Goal: Book appointment/travel/reservation

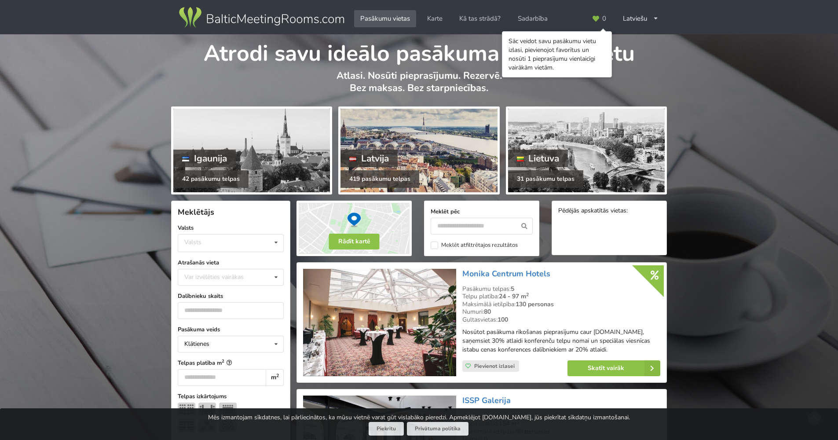
click at [363, 176] on div "419 pasākumu telpas" at bounding box center [380, 179] width 79 height 18
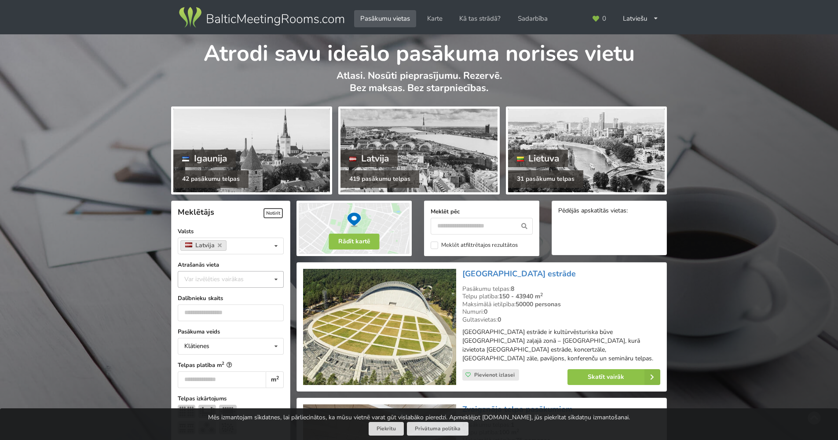
click at [278, 278] on icon at bounding box center [276, 279] width 13 height 16
click at [214, 341] on div "Cēsis" at bounding box center [230, 341] width 105 height 16
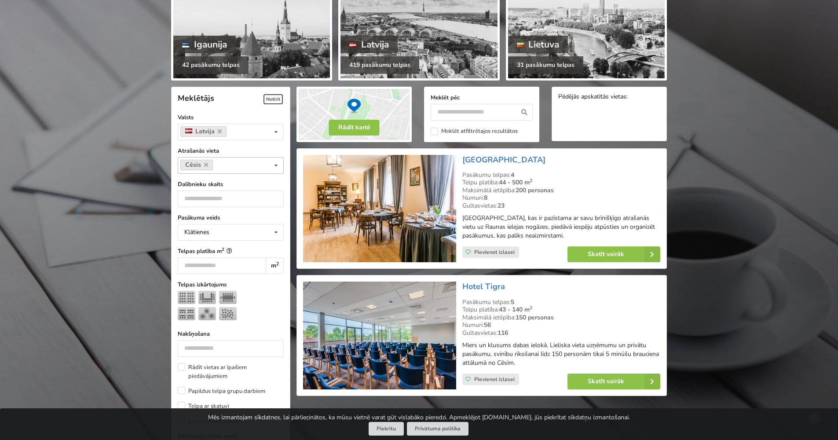
scroll to position [112, 0]
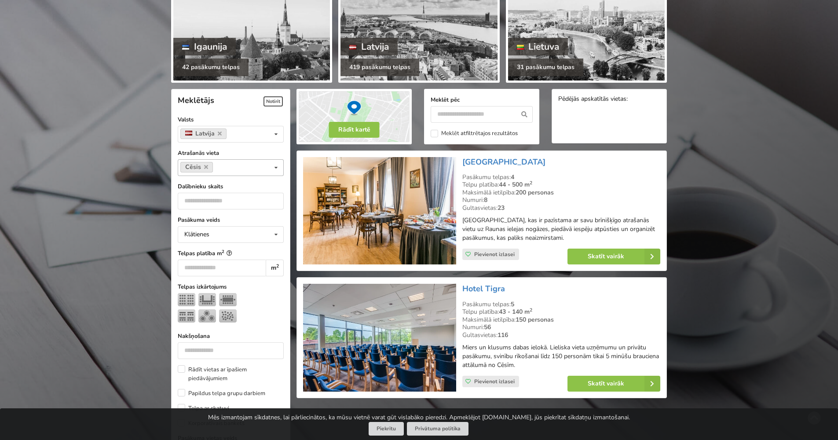
click at [279, 168] on icon at bounding box center [276, 168] width 13 height 16
click at [206, 165] on icon at bounding box center [206, 167] width 4 height 6
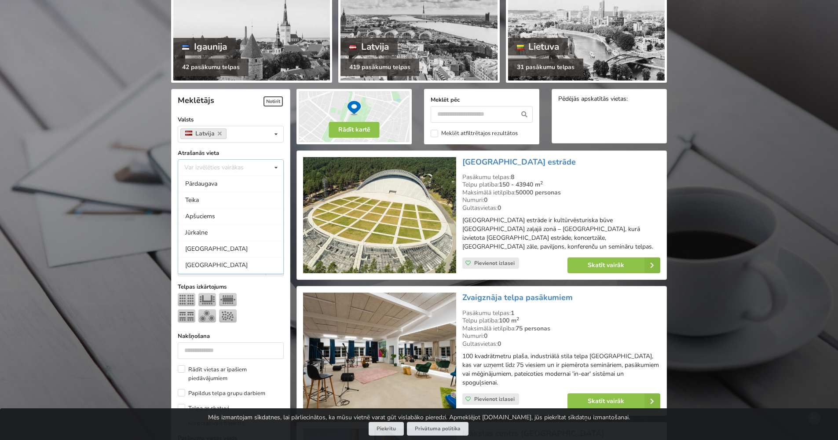
scroll to position [197, 0]
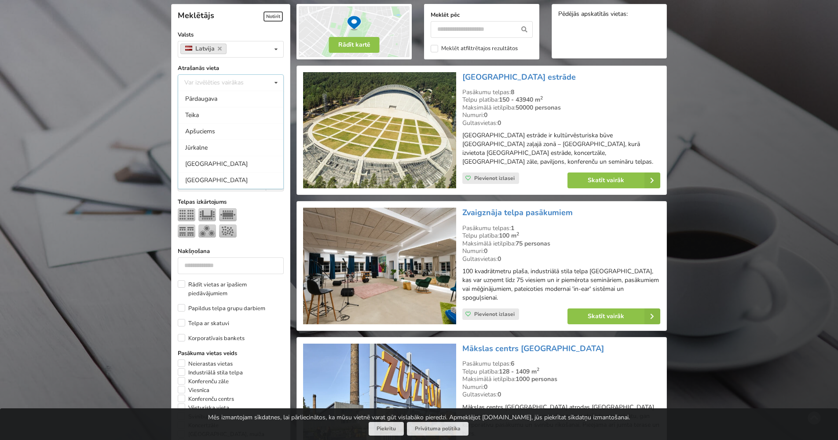
click at [414, 123] on img at bounding box center [379, 130] width 153 height 117
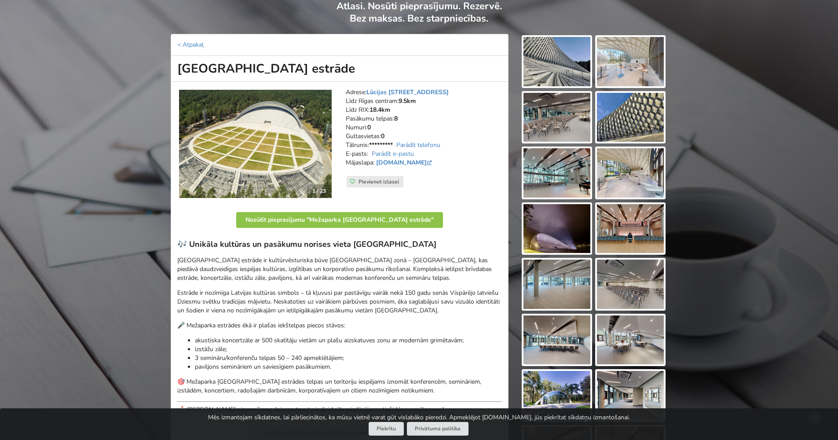
scroll to position [64, 0]
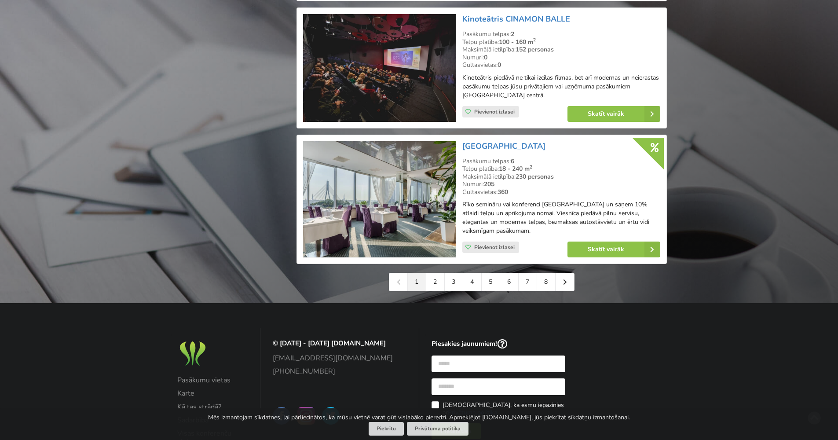
scroll to position [1993, 0]
click at [491, 274] on link "5" at bounding box center [491, 283] width 18 height 18
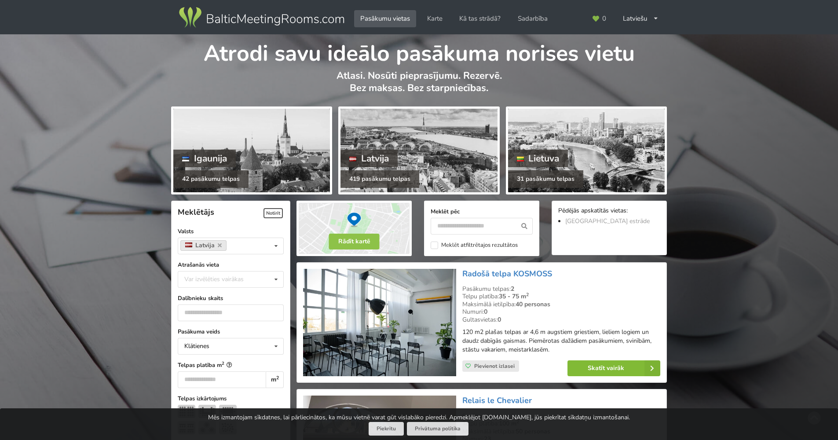
click at [602, 363] on link "Skatīt vairāk" at bounding box center [614, 368] width 93 height 16
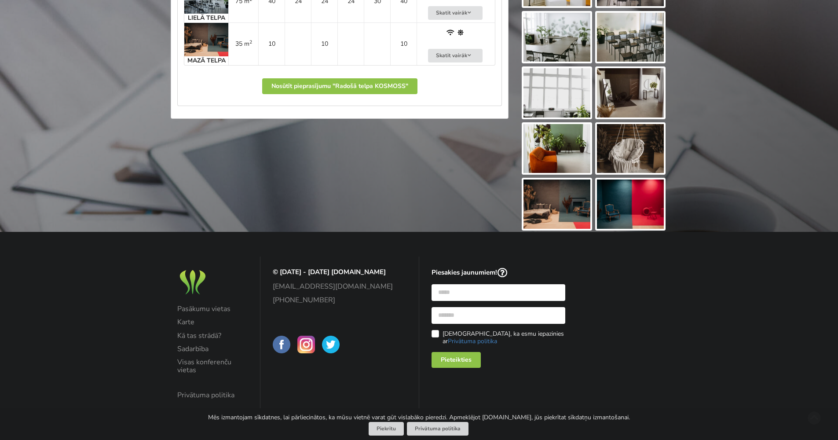
scroll to position [483, 0]
click at [645, 194] on img at bounding box center [630, 204] width 67 height 49
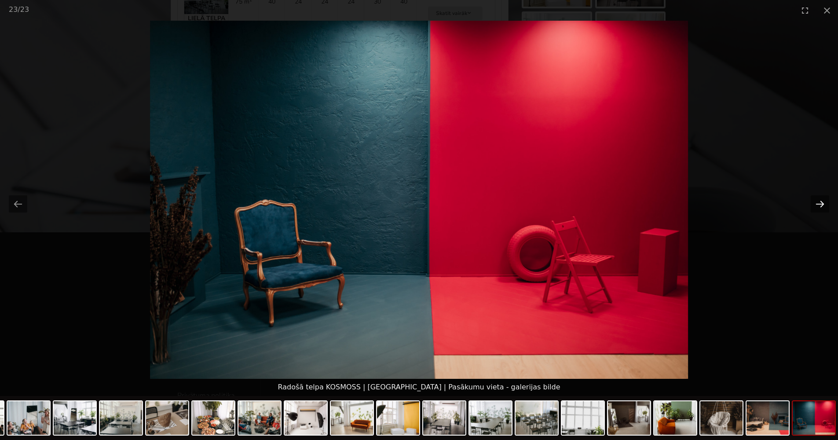
click at [825, 205] on button "Next slide" at bounding box center [820, 203] width 18 height 17
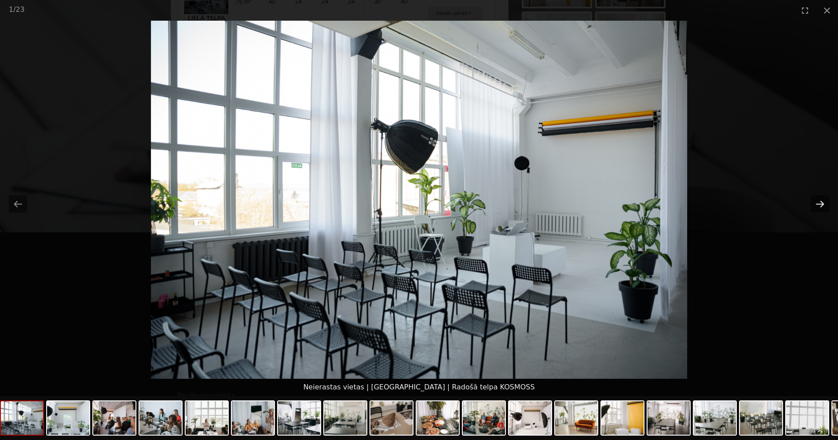
click at [823, 205] on button "Next slide" at bounding box center [820, 203] width 18 height 17
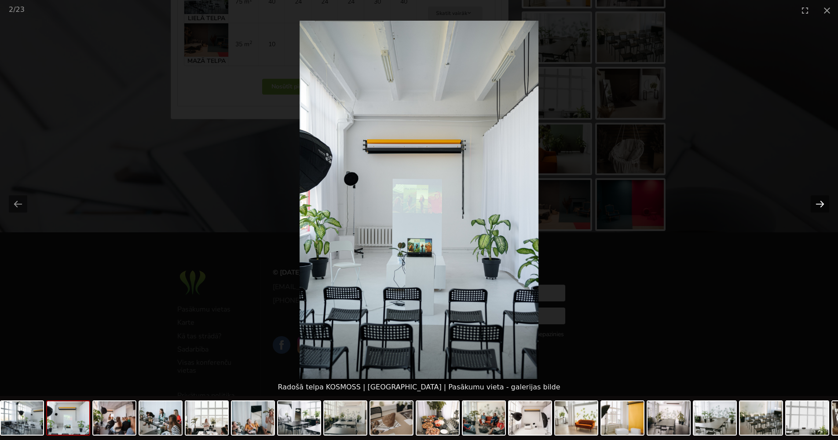
click at [823, 205] on button "Next slide" at bounding box center [820, 203] width 18 height 17
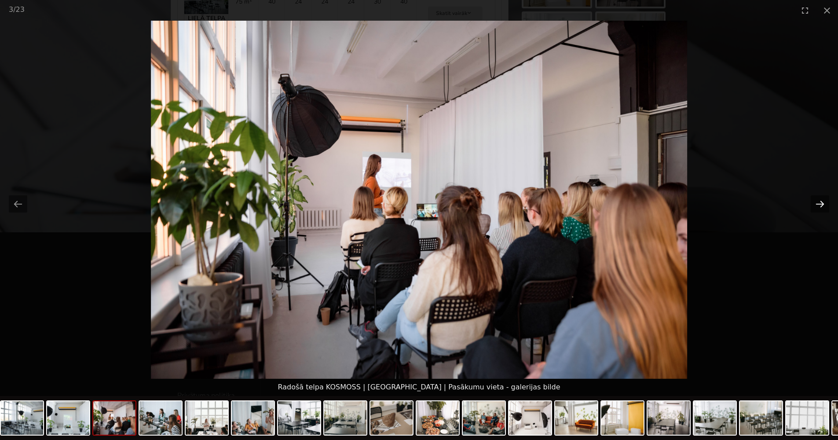
click at [823, 205] on button "Next slide" at bounding box center [820, 203] width 18 height 17
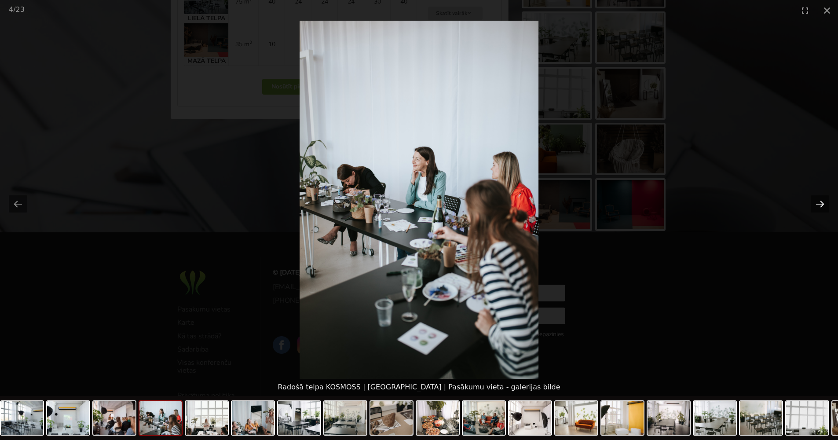
click at [823, 205] on button "Next slide" at bounding box center [820, 203] width 18 height 17
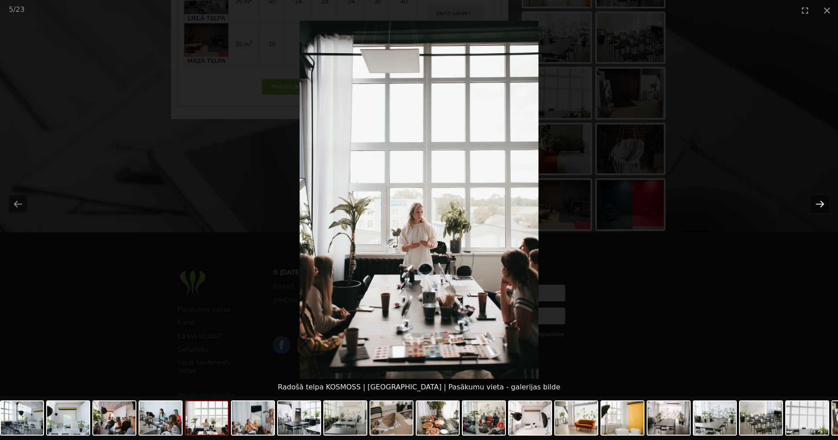
click at [823, 205] on button "Next slide" at bounding box center [820, 203] width 18 height 17
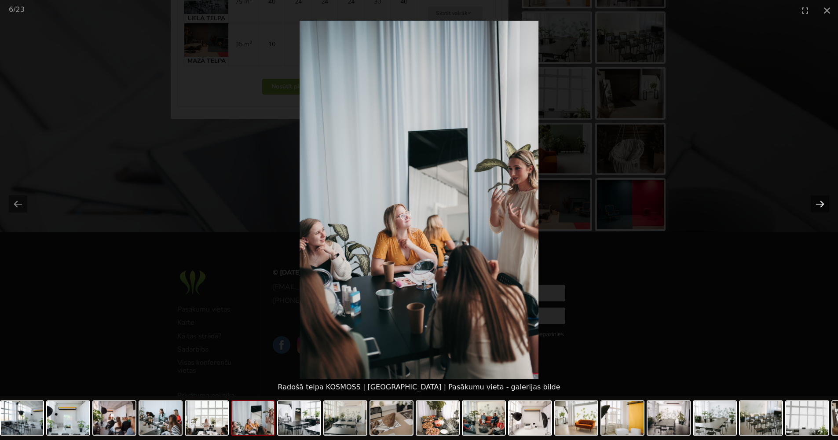
click at [823, 205] on button "Next slide" at bounding box center [820, 203] width 18 height 17
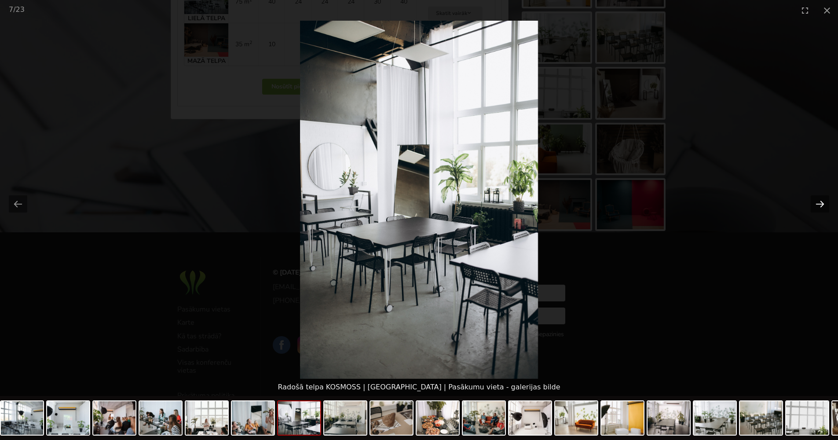
click at [821, 204] on button "Next slide" at bounding box center [820, 203] width 18 height 17
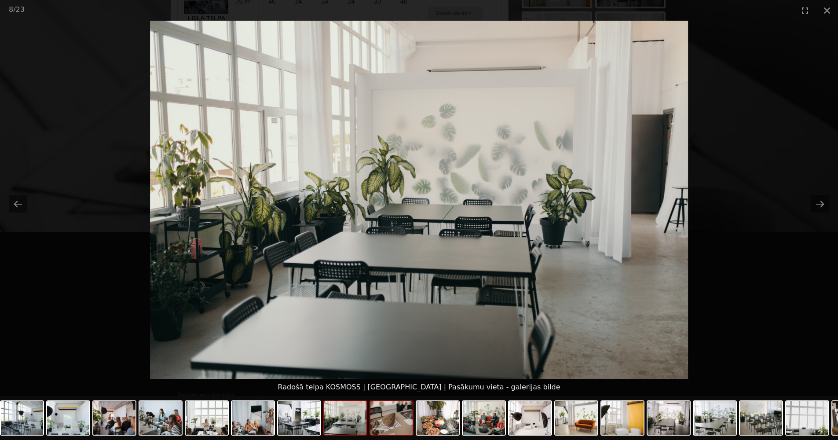
click at [412, 427] on img at bounding box center [391, 417] width 42 height 33
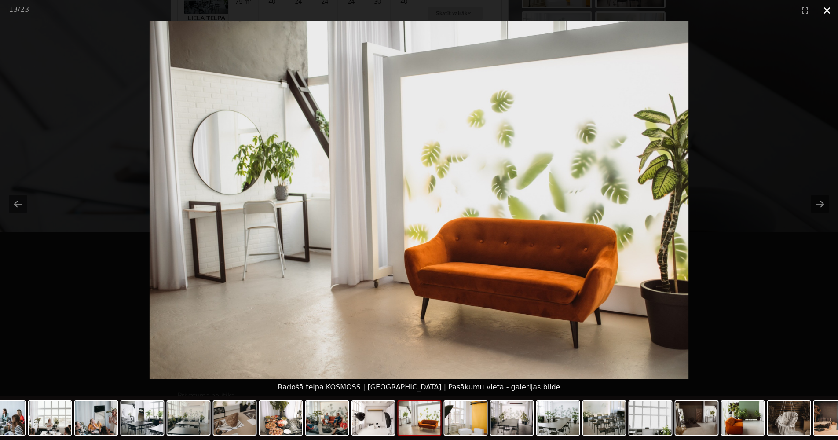
click at [829, 7] on button "Close gallery" at bounding box center [827, 10] width 22 height 21
